Goal: Information Seeking & Learning: Check status

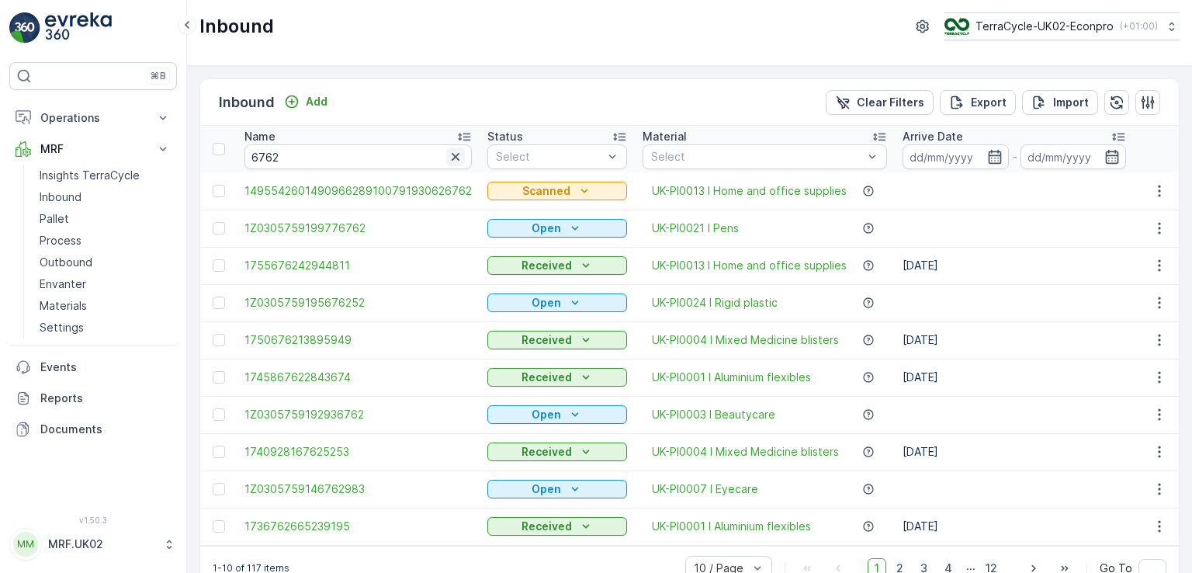
click at [452, 156] on icon "button" at bounding box center [456, 157] width 8 height 8
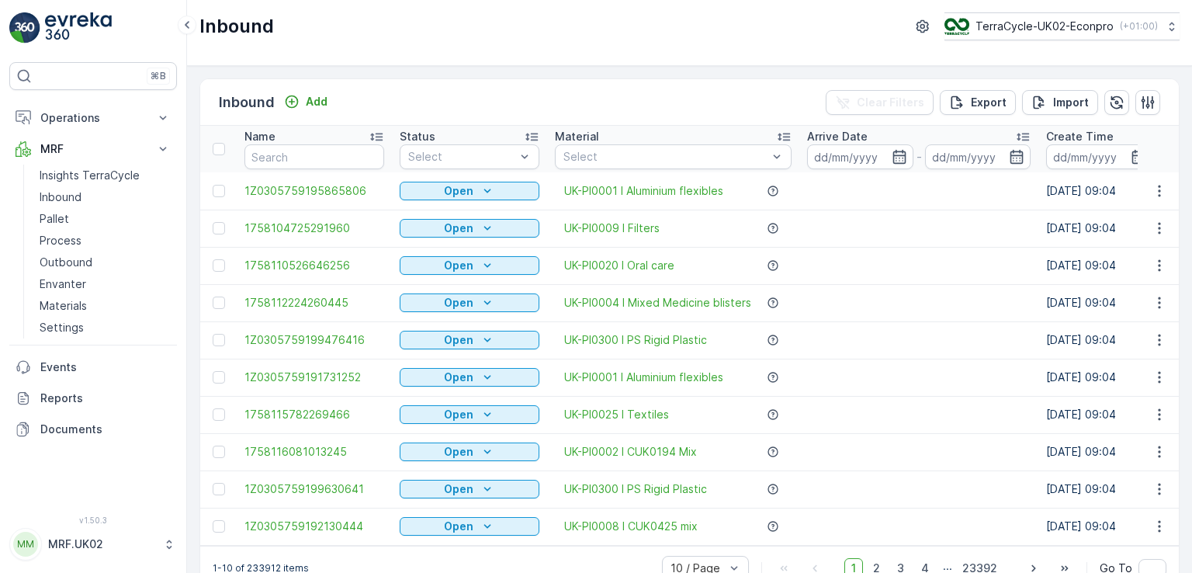
click at [246, 103] on p "Inbound" at bounding box center [247, 103] width 56 height 22
click at [284, 150] on input "text" at bounding box center [314, 156] width 140 height 25
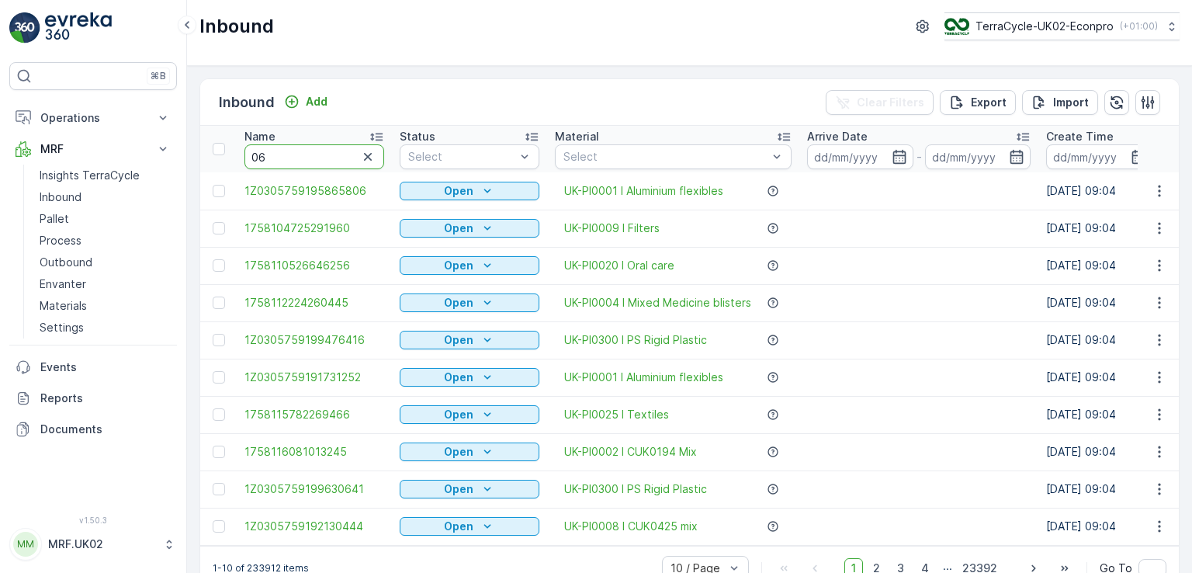
type input "066"
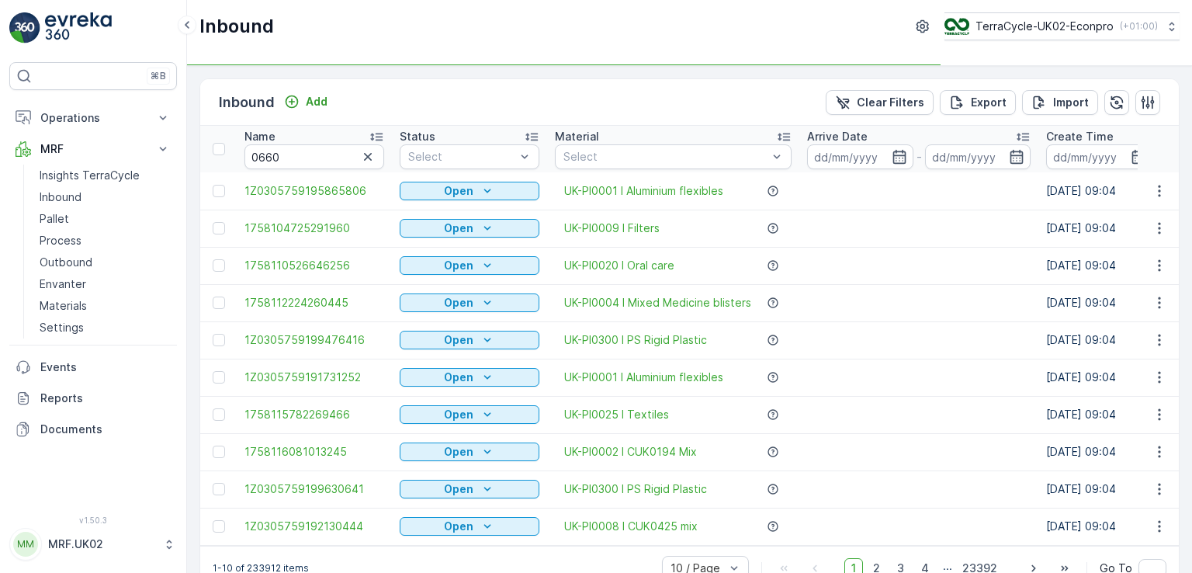
type input "066"
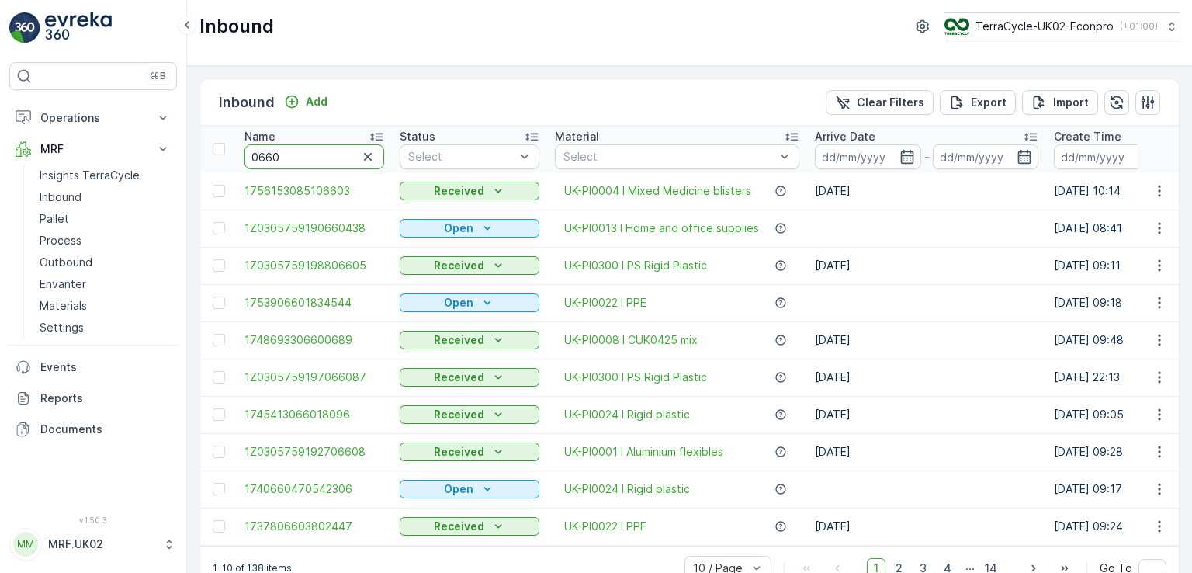
click at [248, 158] on input "0660" at bounding box center [314, 156] width 140 height 25
type input "890660"
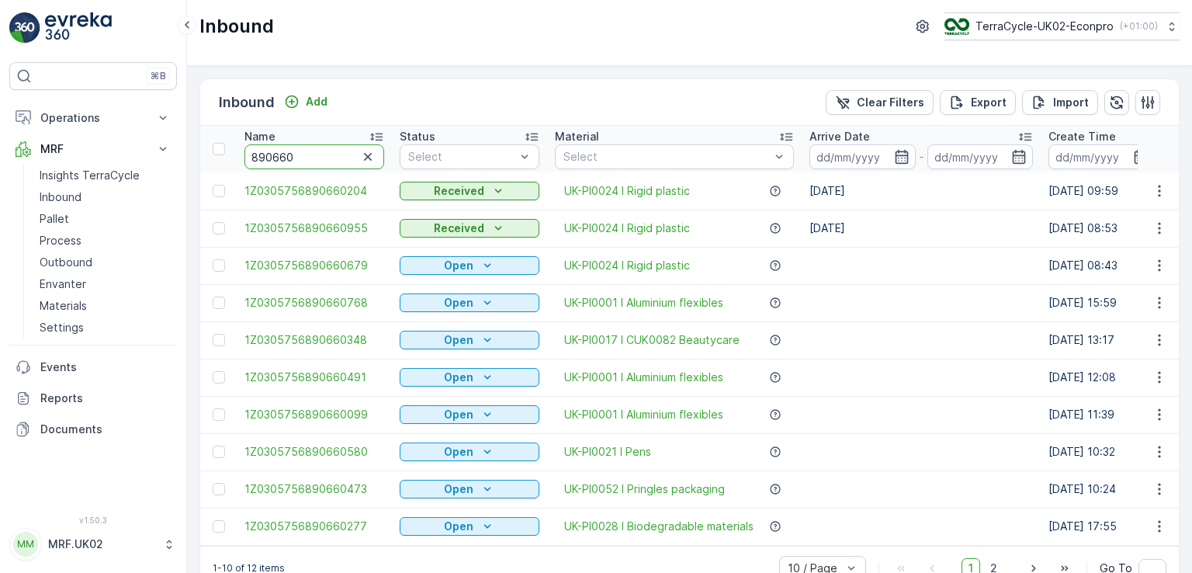
click at [248, 156] on input "890660" at bounding box center [314, 156] width 140 height 25
type input "35890660"
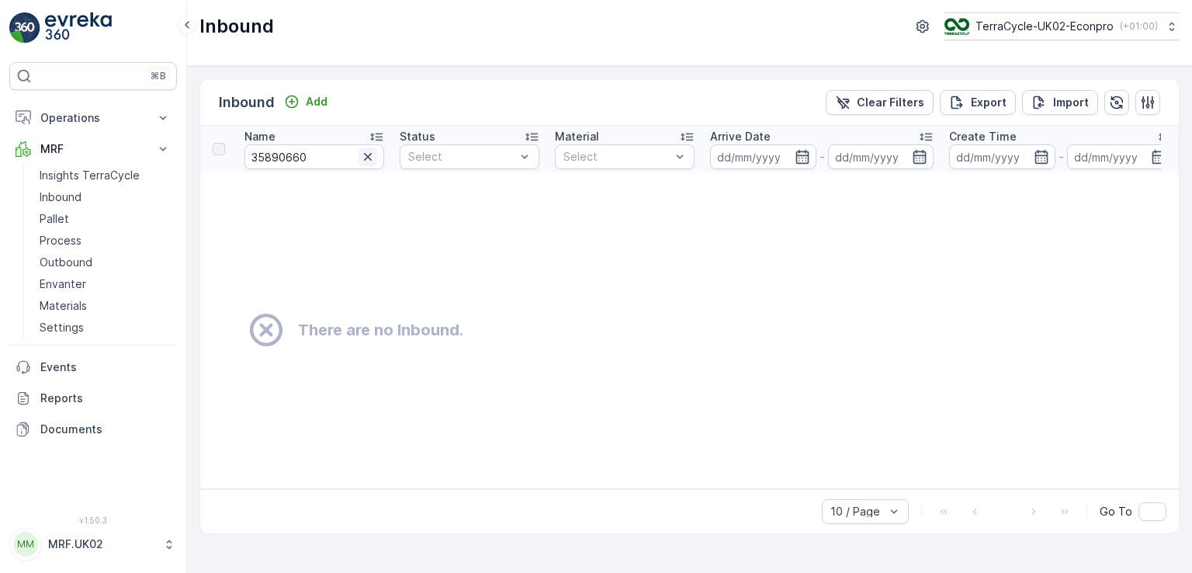
click at [372, 158] on icon "button" at bounding box center [368, 157] width 16 height 16
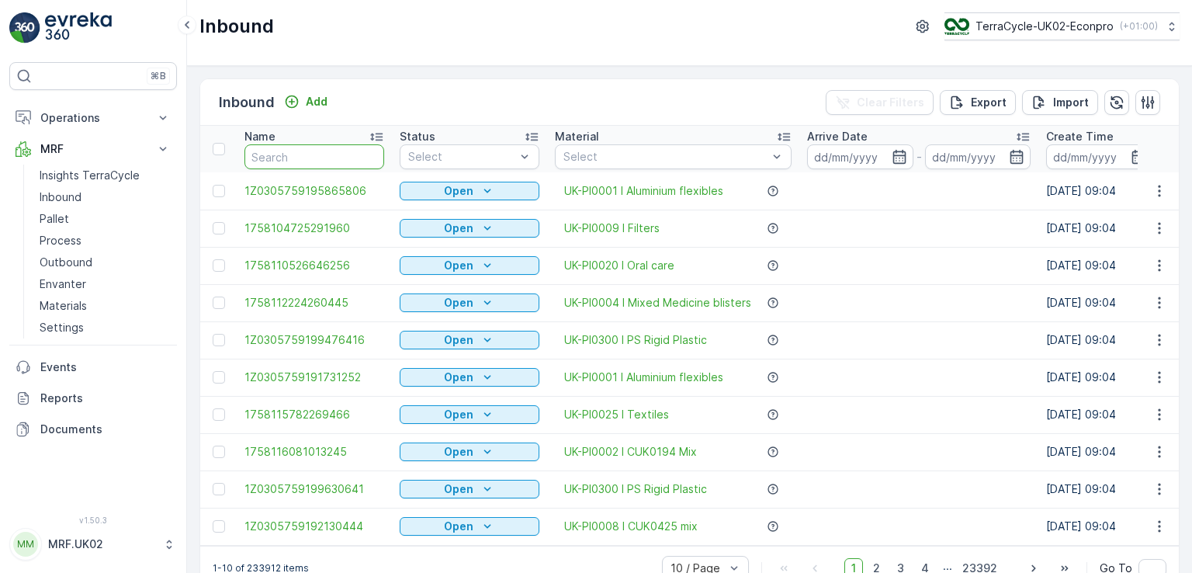
click at [306, 153] on input "text" at bounding box center [314, 156] width 140 height 25
type input "0660"
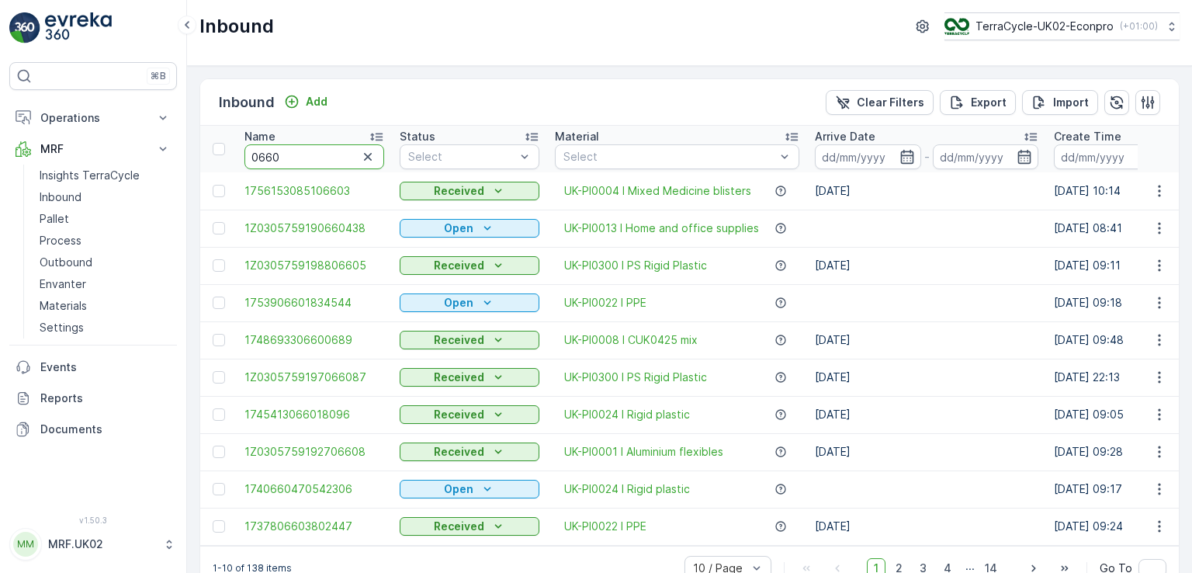
click at [248, 158] on input "0660" at bounding box center [314, 156] width 140 height 25
type input "890660"
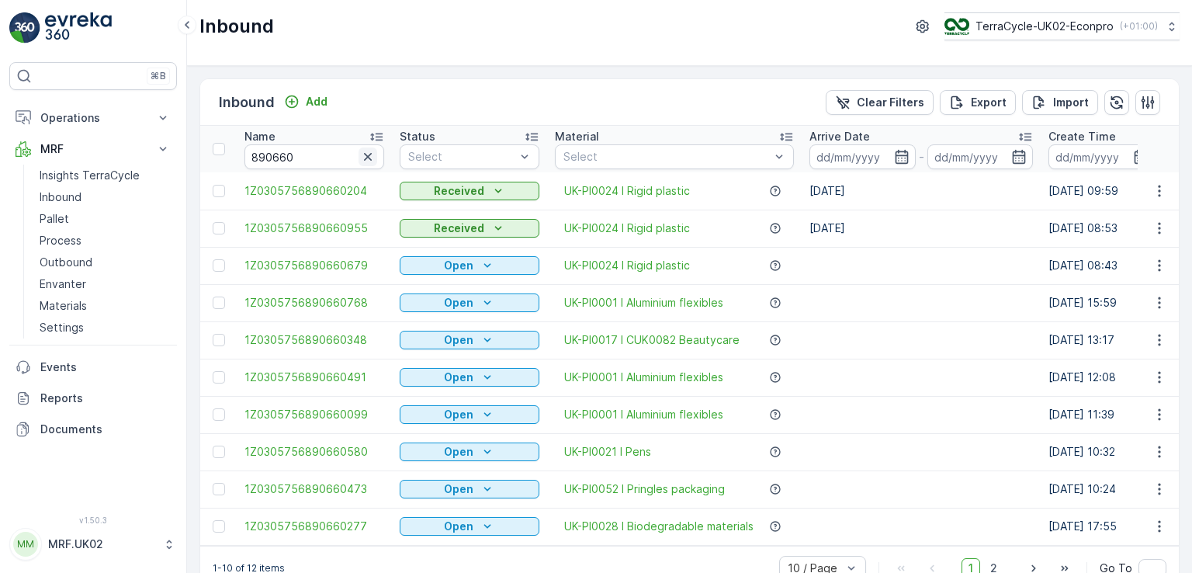
click at [363, 155] on icon "button" at bounding box center [368, 157] width 16 height 16
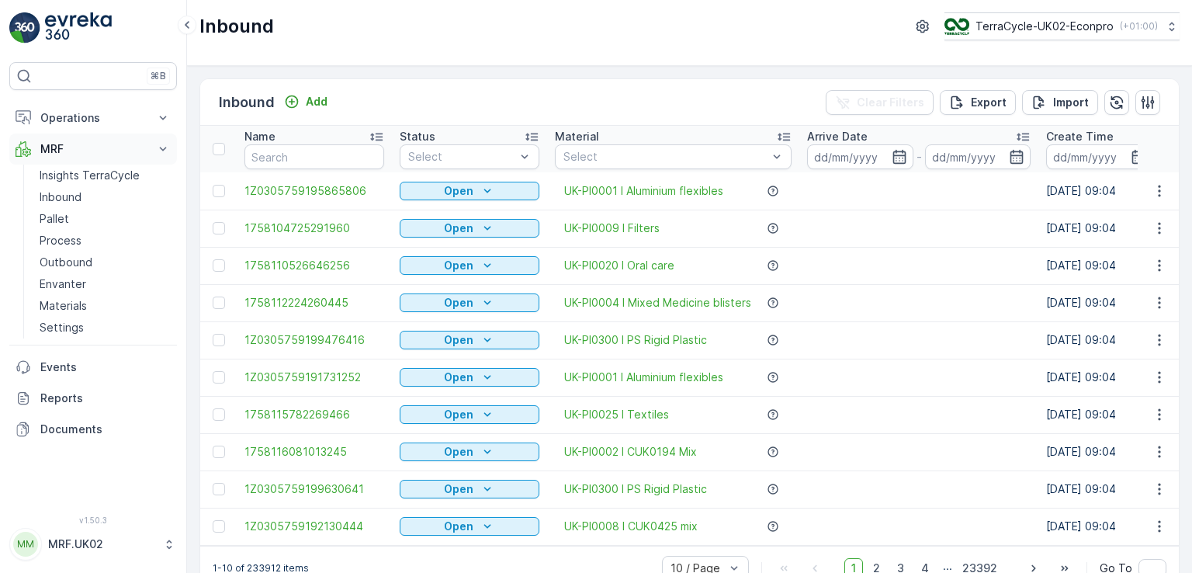
click at [166, 157] on button "MRF" at bounding box center [93, 148] width 168 height 31
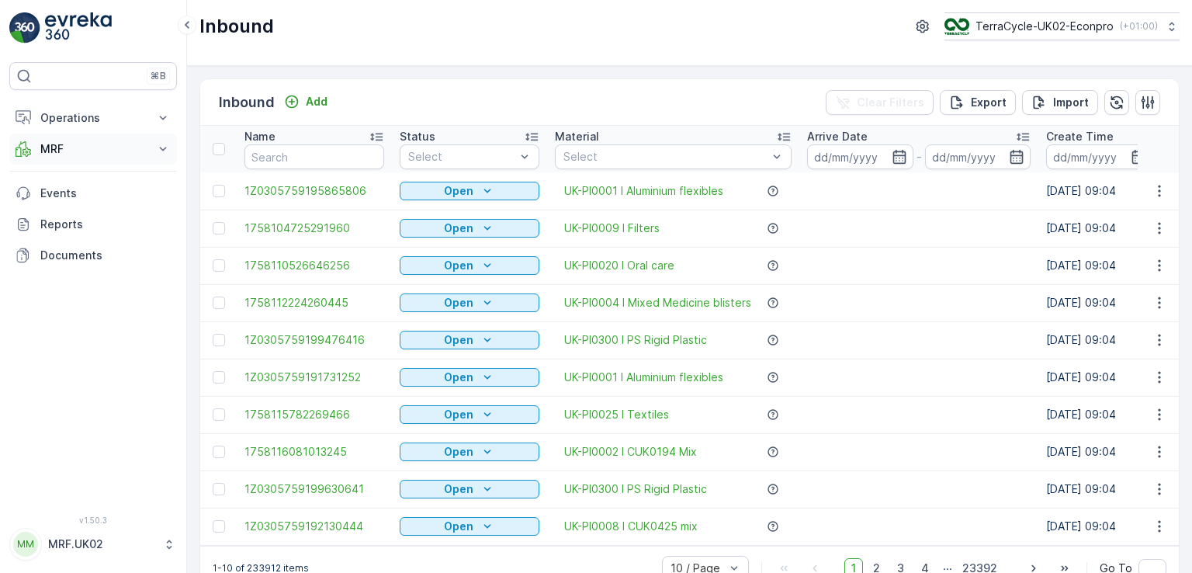
click at [166, 157] on button "MRF" at bounding box center [93, 148] width 168 height 31
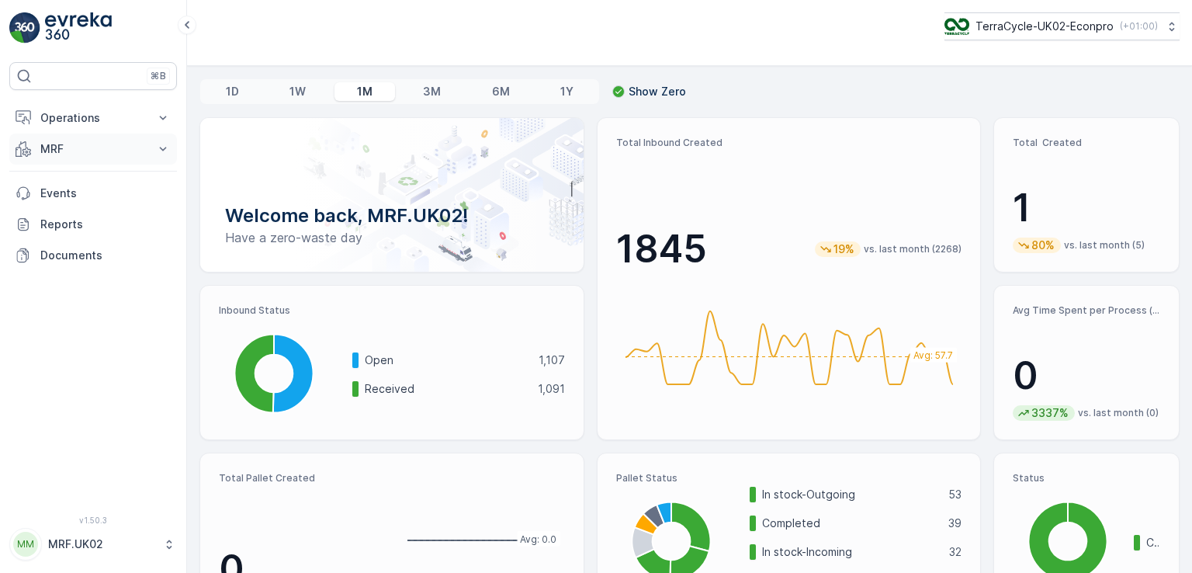
click at [118, 147] on p "MRF" at bounding box center [93, 149] width 106 height 16
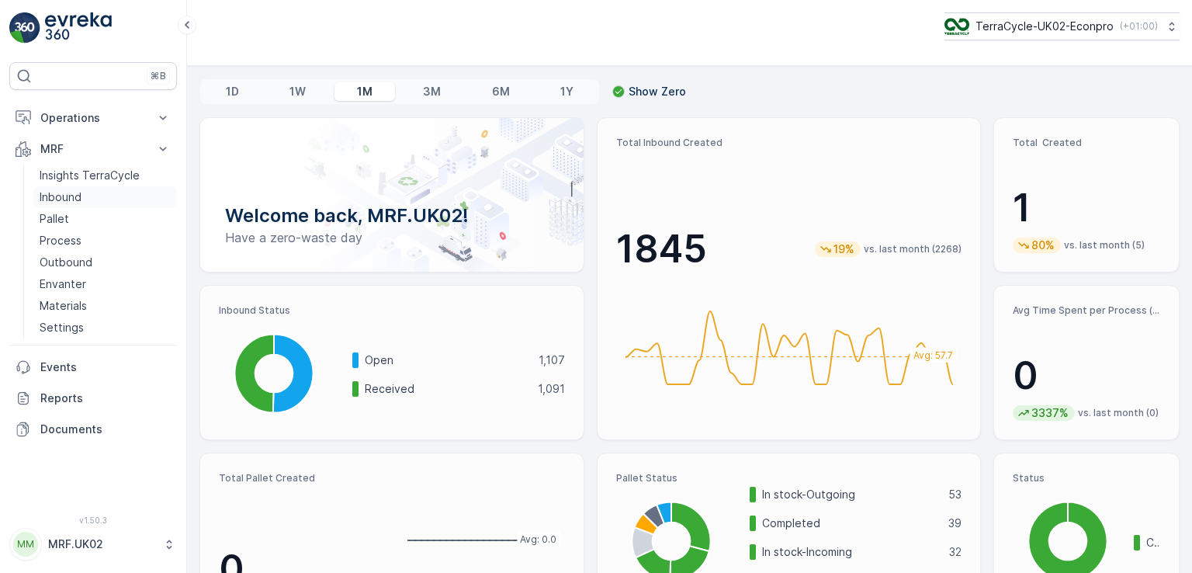
click at [88, 199] on link "Inbound" at bounding box center [105, 197] width 144 height 22
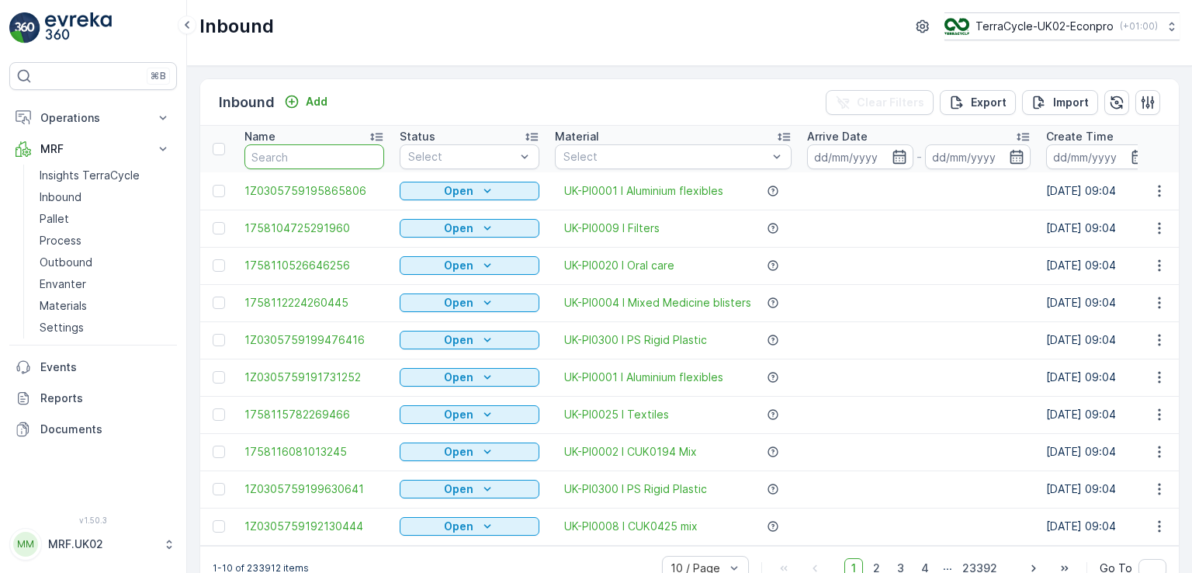
click at [293, 156] on input "text" at bounding box center [314, 156] width 140 height 25
type input "0660"
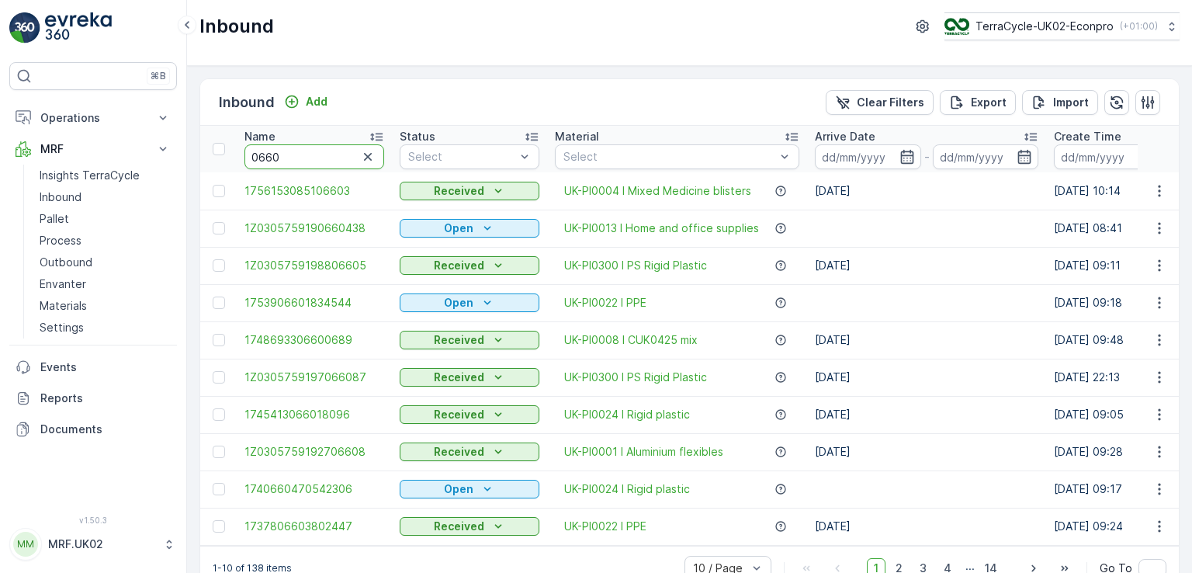
click at [246, 154] on input "0660" at bounding box center [314, 156] width 140 height 25
type input "890660"
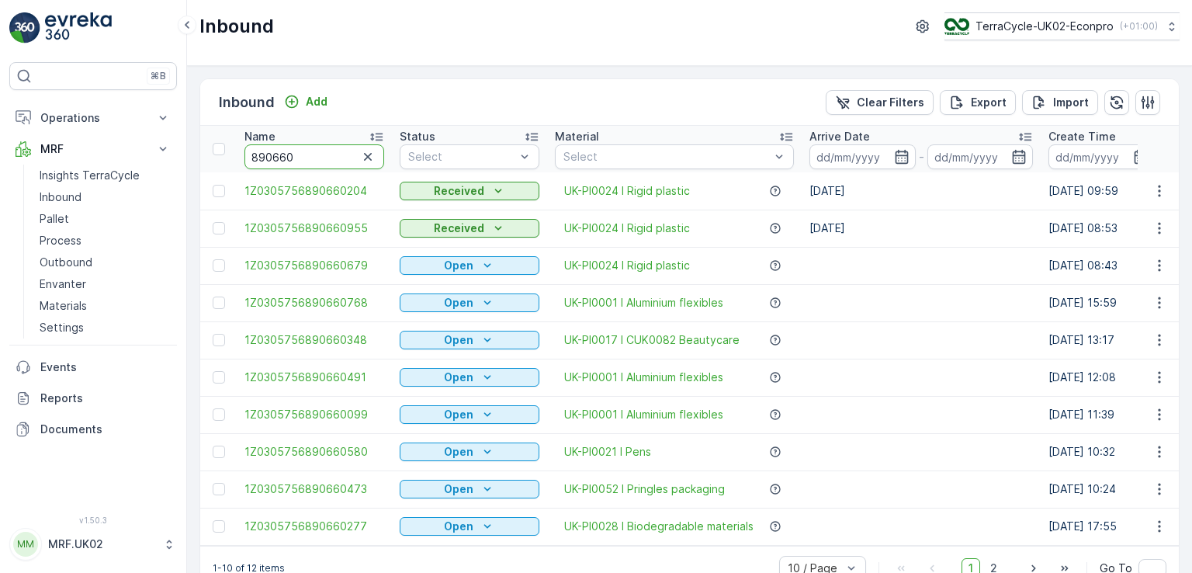
click at [247, 157] on input "890660" at bounding box center [314, 156] width 140 height 25
type input "35890660"
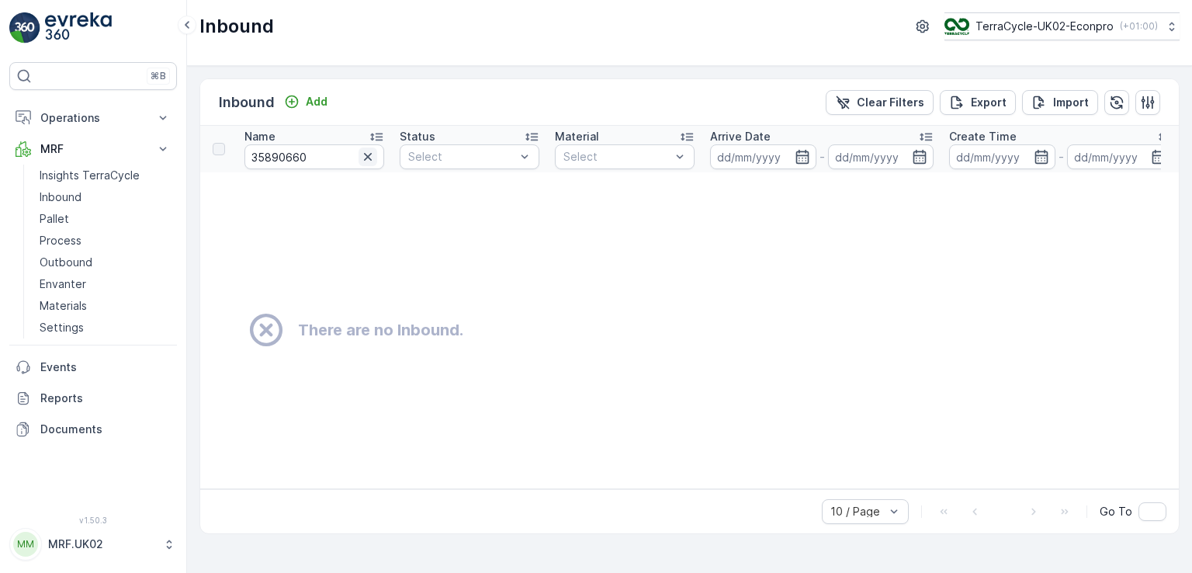
click at [366, 156] on icon "button" at bounding box center [368, 157] width 16 height 16
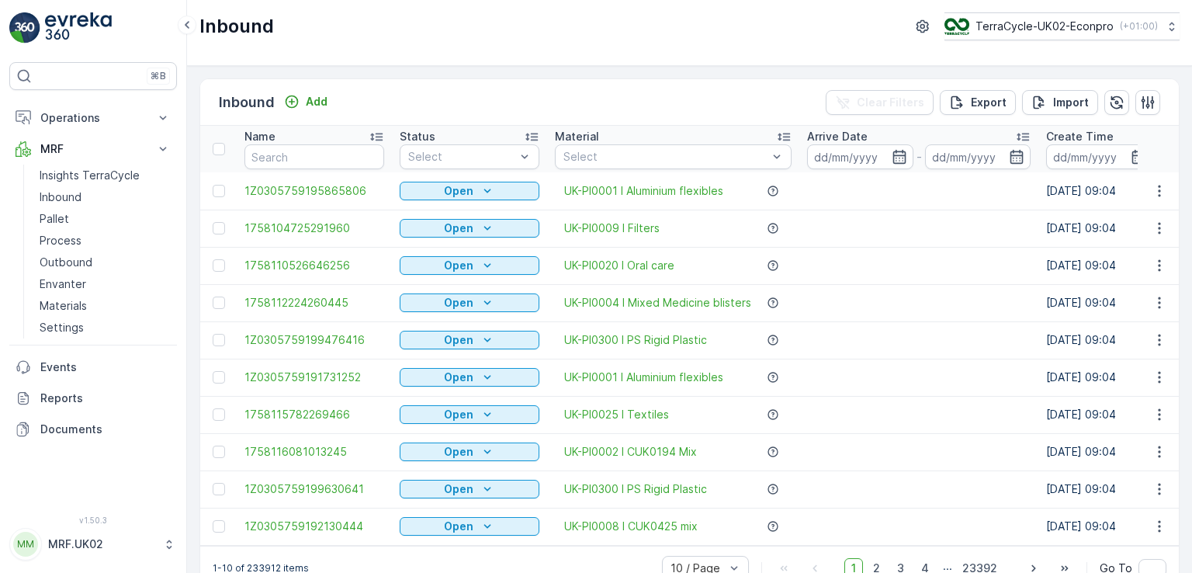
drag, startPoint x: 366, startPoint y: 156, endPoint x: 422, endPoint y: 85, distance: 91.1
click at [422, 85] on div "Inbound Add Clear Filters Export Import" at bounding box center [689, 102] width 979 height 47
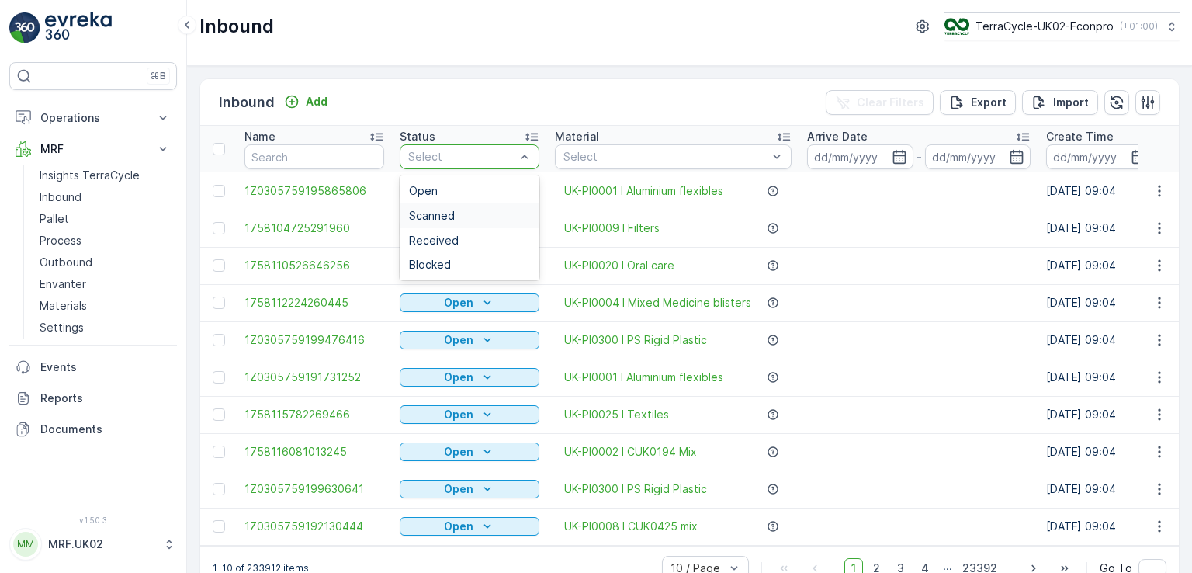
click at [475, 210] on div "Scanned" at bounding box center [469, 216] width 121 height 12
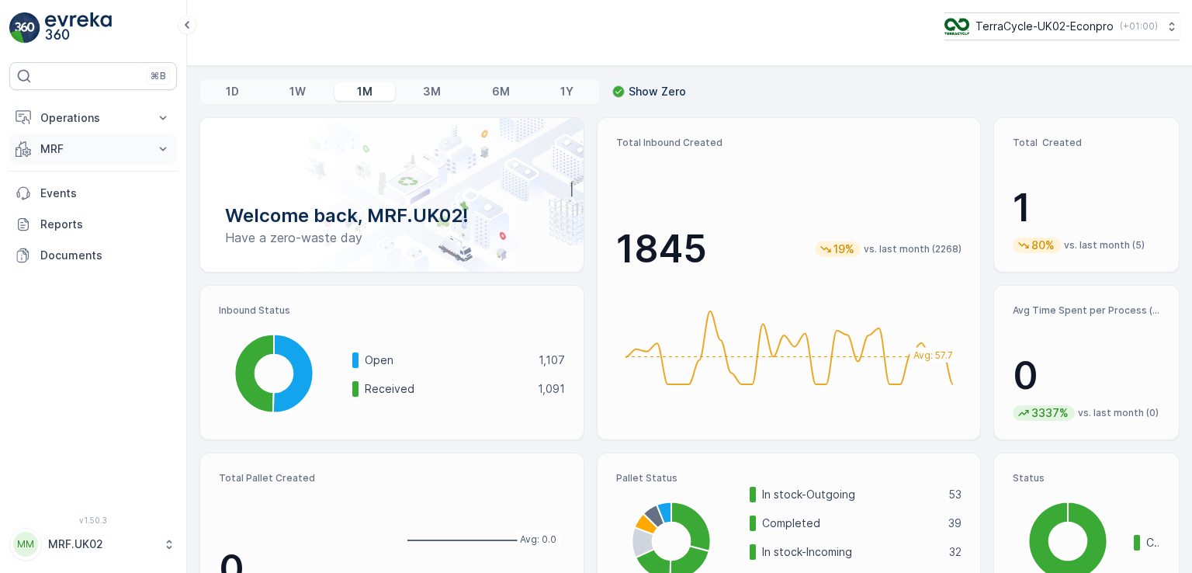
click at [124, 147] on p "MRF" at bounding box center [93, 149] width 106 height 16
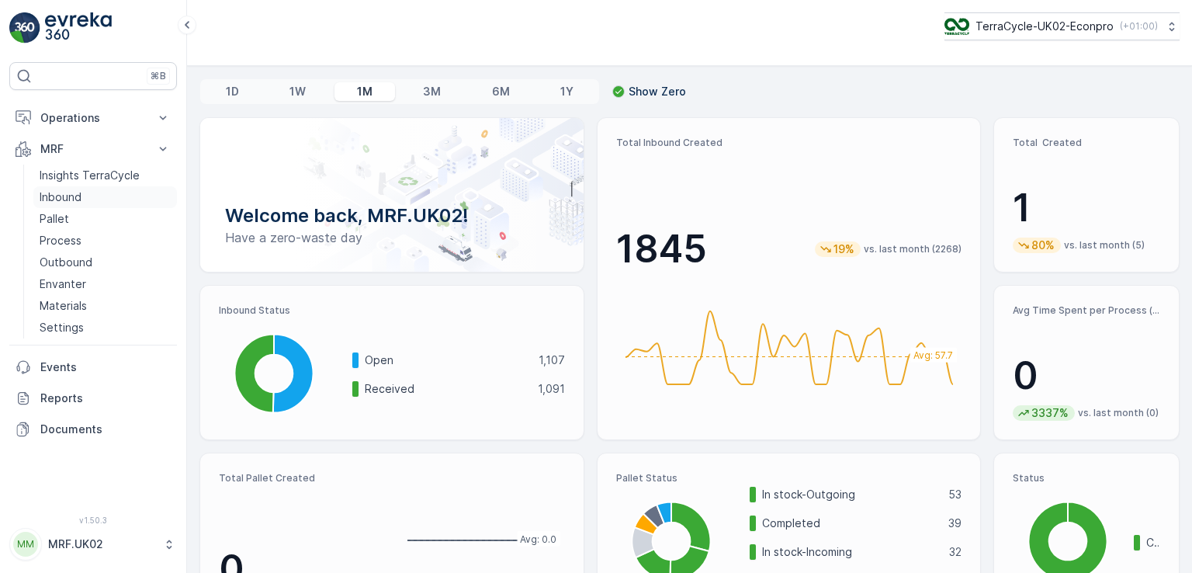
click at [99, 199] on link "Inbound" at bounding box center [105, 197] width 144 height 22
